Goal: Navigation & Orientation: Find specific page/section

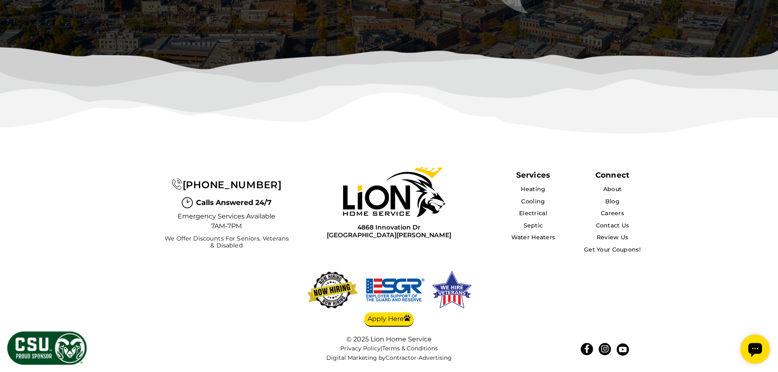
scroll to position [2664, 0]
click at [613, 190] on link "About" at bounding box center [612, 188] width 19 height 7
click at [614, 189] on link "About" at bounding box center [612, 188] width 19 height 7
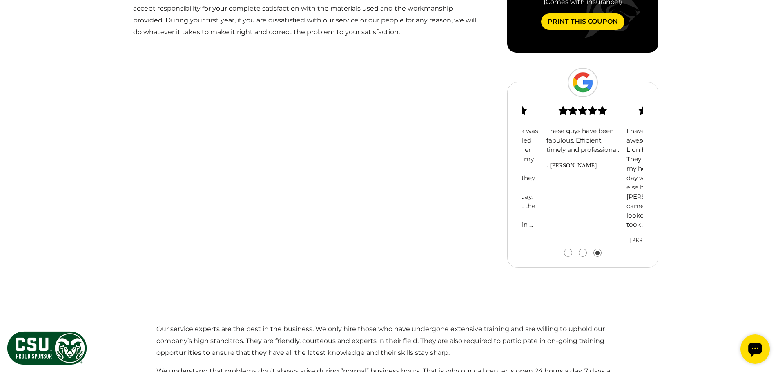
scroll to position [613, 0]
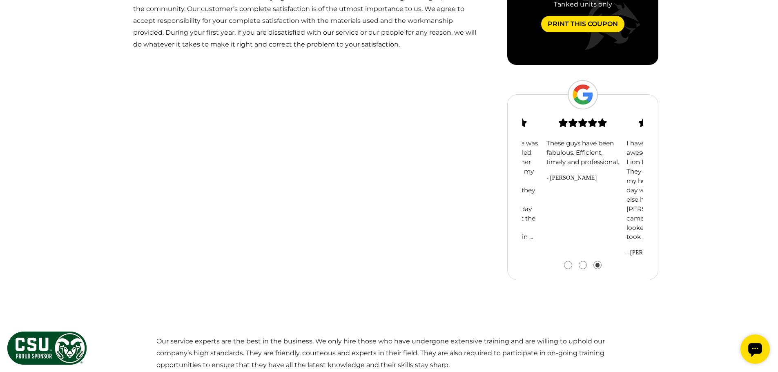
click at [566, 269] on button "Go to slide 1" at bounding box center [568, 264] width 7 height 7
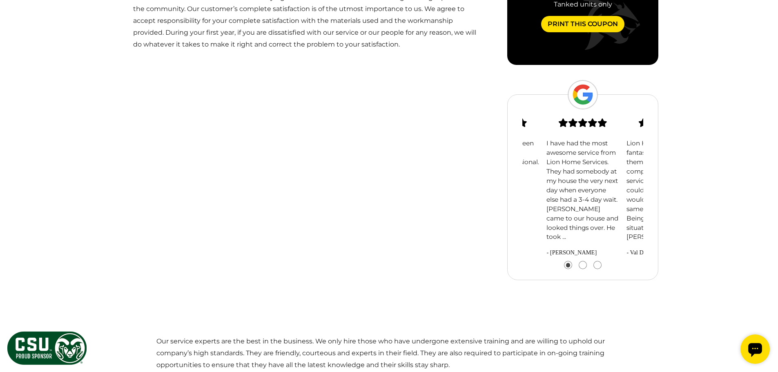
click at [580, 269] on button "Go to slide 2" at bounding box center [582, 264] width 7 height 7
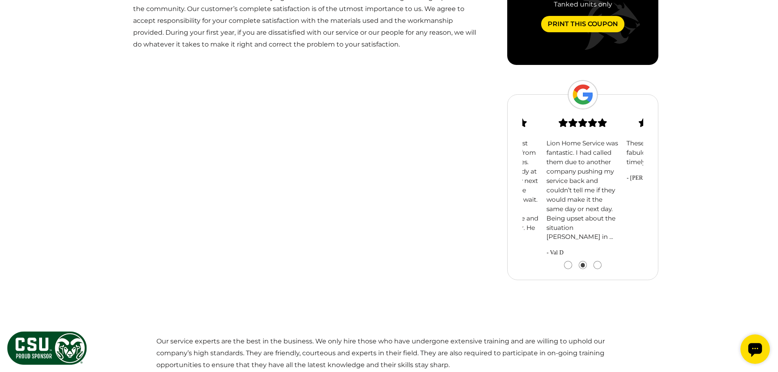
click at [596, 269] on button "Go to slide 3" at bounding box center [597, 264] width 7 height 7
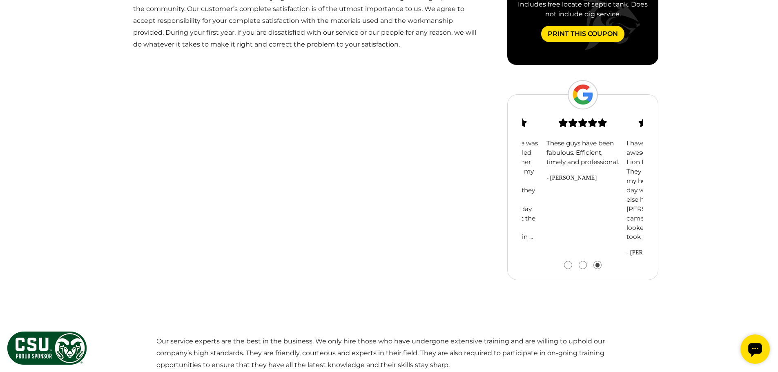
click at [596, 269] on button "Go to slide 3" at bounding box center [597, 264] width 7 height 7
